Goal: Check status: Verify the current state of an ongoing process or item

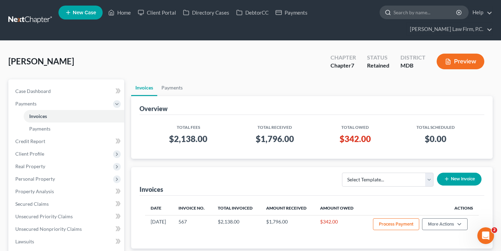
click at [415, 10] on input "search" at bounding box center [426, 12] width 64 height 13
click at [130, 9] on link "Home" at bounding box center [120, 12] width 30 height 13
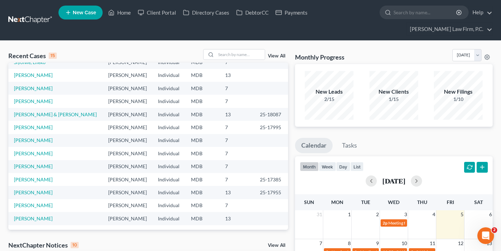
scroll to position [47, 0]
click at [32, 153] on link "[PERSON_NAME]" at bounding box center [33, 153] width 39 height 6
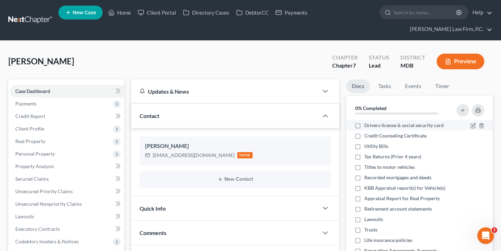
click at [364, 125] on label "Drivers license & social security card" at bounding box center [403, 125] width 79 height 7
click at [367, 125] on input "Drivers license & social security card" at bounding box center [369, 124] width 5 height 5
checkbox input "true"
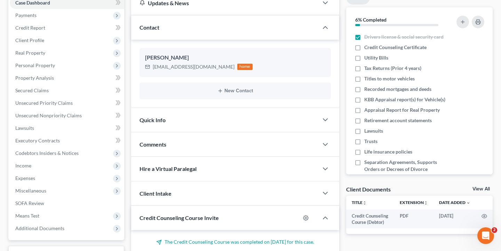
scroll to position [88, 0]
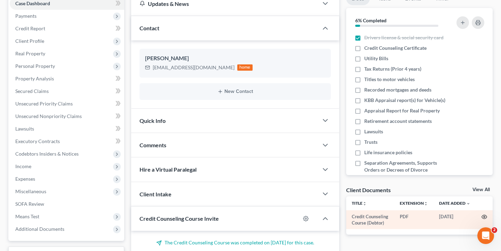
click at [483, 215] on icon "button" at bounding box center [484, 217] width 5 height 4
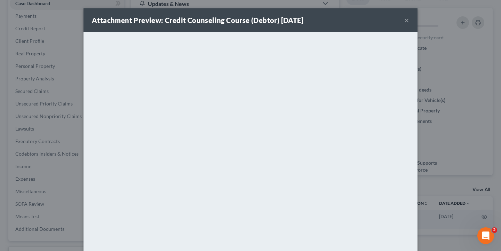
click at [406, 22] on button "×" at bounding box center [406, 20] width 5 height 8
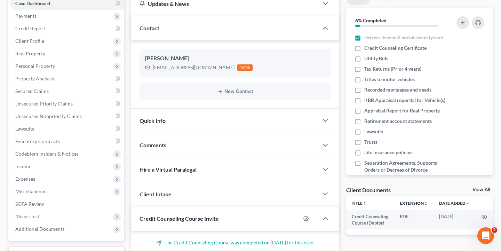
scroll to position [66, 0]
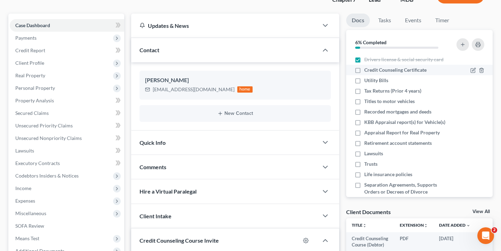
click at [364, 70] on label "Credit Counseling Certificate" at bounding box center [395, 69] width 62 height 7
click at [367, 70] on input "Credit Counseling Certificate" at bounding box center [369, 68] width 5 height 5
checkbox input "true"
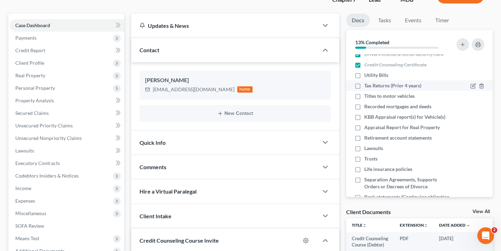
scroll to position [6, 0]
click at [364, 85] on label "Tax Returns (Prior 4 years)" at bounding box center [392, 84] width 57 height 7
click at [367, 85] on input "Tax Returns (Prior 4 years)" at bounding box center [369, 83] width 5 height 5
checkbox input "true"
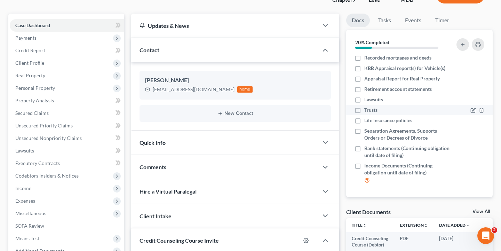
scroll to position [54, 0]
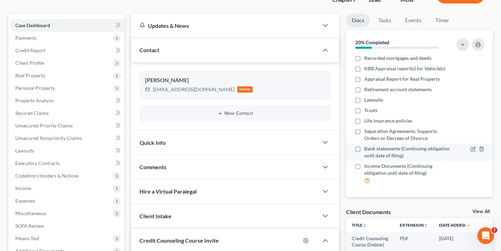
click at [364, 147] on label "Bank statements (Continuing obligation until date of filing)" at bounding box center [407, 152] width 86 height 14
click at [367, 147] on input "Bank statements (Continuing obligation until date of filing)" at bounding box center [369, 147] width 5 height 5
checkbox input "true"
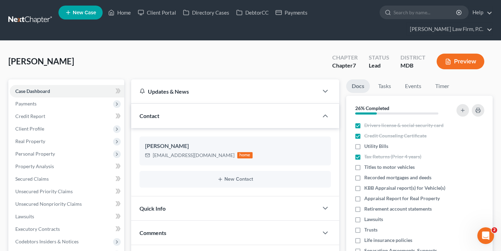
scroll to position [0, 0]
click at [121, 12] on link "Home" at bounding box center [120, 12] width 30 height 13
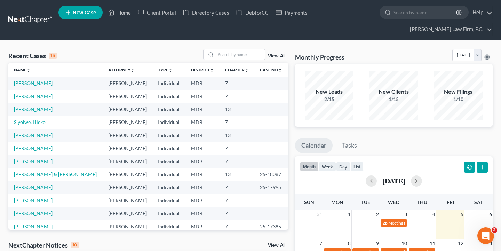
click at [33, 137] on link "[PERSON_NAME]" at bounding box center [33, 135] width 39 height 6
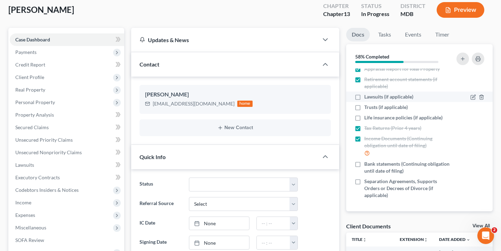
scroll to position [55, 0]
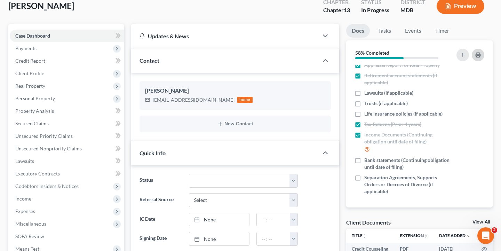
click at [477, 54] on icon "button" at bounding box center [478, 55] width 6 height 6
drag, startPoint x: 156, startPoint y: 100, endPoint x: 168, endPoint y: 98, distance: 12.4
click at [168, 98] on div "[EMAIL_ADDRESS][DOMAIN_NAME]" at bounding box center [194, 99] width 82 height 7
drag, startPoint x: 152, startPoint y: 101, endPoint x: 190, endPoint y: 100, distance: 38.6
click at [191, 100] on div "[EMAIL_ADDRESS][DOMAIN_NAME] home" at bounding box center [199, 99] width 108 height 9
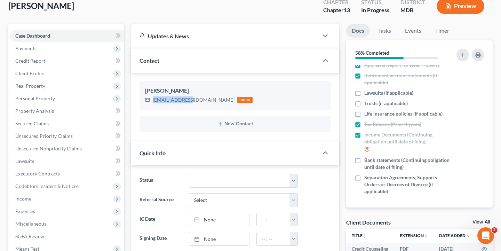
copy div "[EMAIL_ADDRESS][DOMAIN_NAME]"
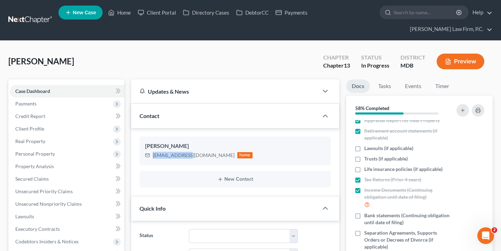
scroll to position [0, 0]
click at [422, 16] on input "search" at bounding box center [426, 12] width 64 height 13
paste input "[PERSON_NAME]"
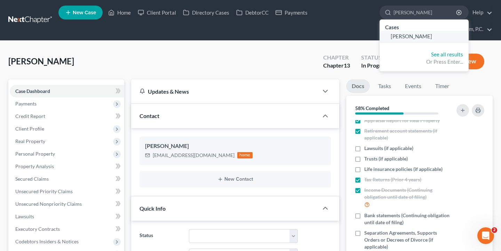
type input "[PERSON_NAME]"
click at [415, 37] on span "[PERSON_NAME]" at bounding box center [411, 36] width 41 height 6
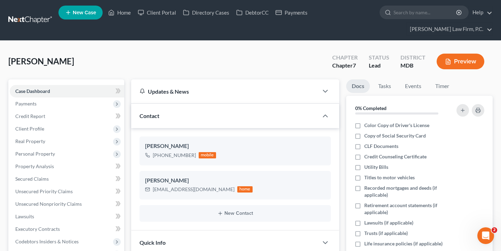
drag, startPoint x: 74, startPoint y: 60, endPoint x: 8, endPoint y: 60, distance: 66.1
click at [8, 60] on div "[PERSON_NAME] Upgraded Chapter Chapter 7 Status Lead District MDB Preview Petit…" at bounding box center [250, 238] width 501 height 394
copy span "[PERSON_NAME]"
